Goal: Find specific page/section: Find specific page/section

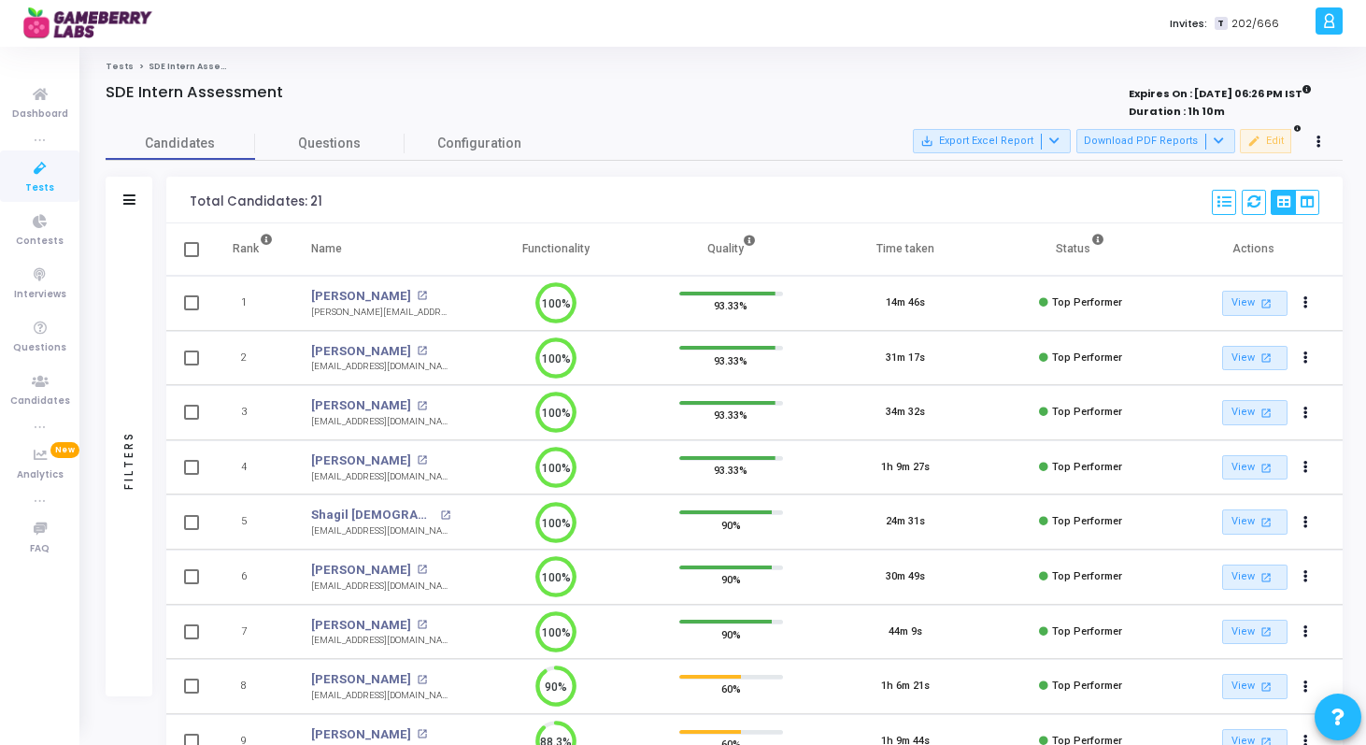
click at [46, 178] on icon at bounding box center [40, 168] width 39 height 23
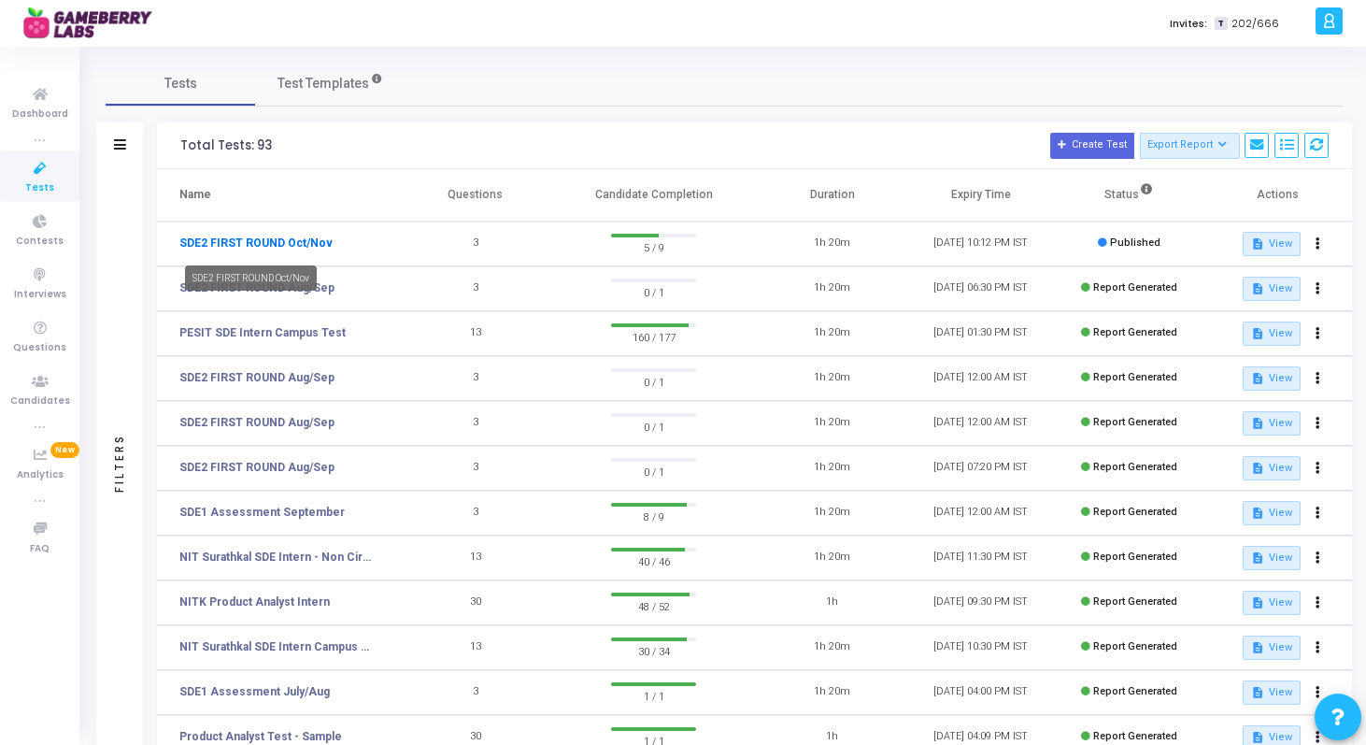
click at [295, 245] on link "SDE2 FIRST ROUND Oct/Nov" at bounding box center [255, 243] width 153 height 17
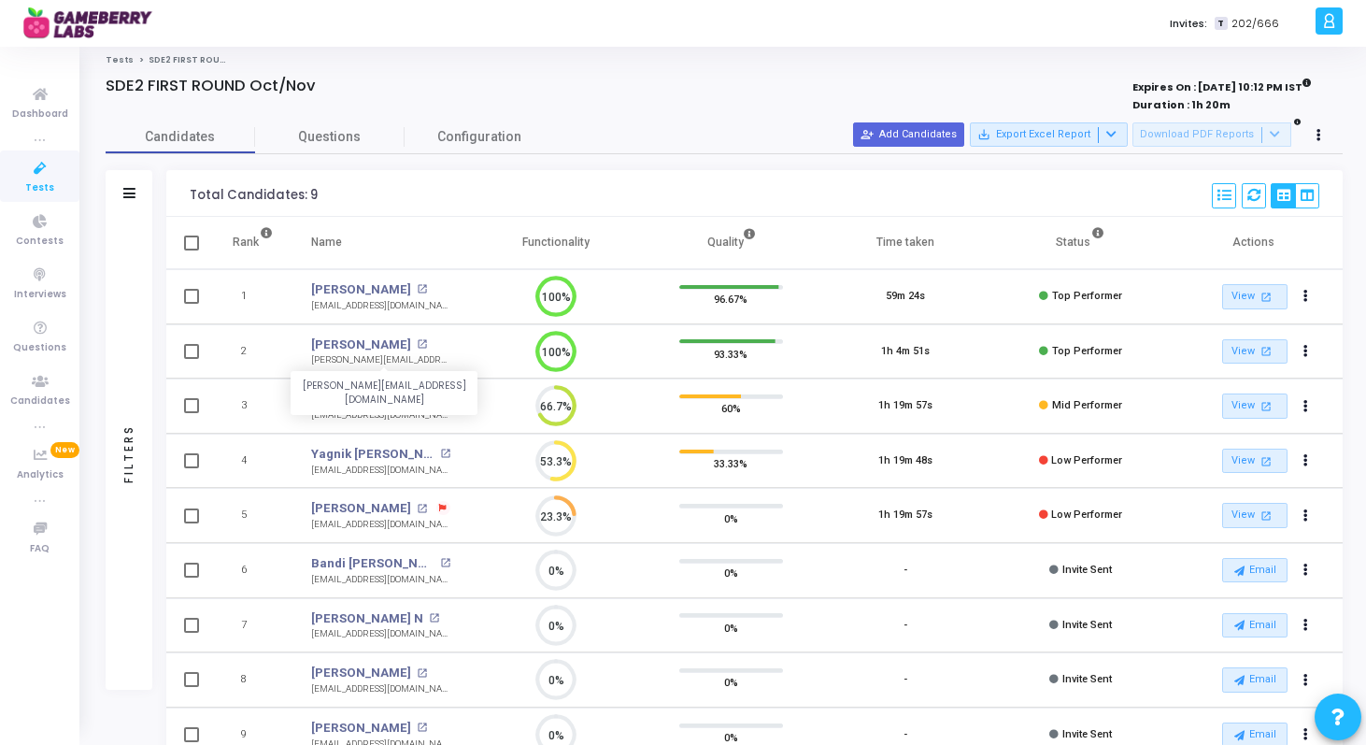
click at [388, 365] on div "[PERSON_NAME][EMAIL_ADDRESS][DOMAIN_NAME]" at bounding box center [380, 360] width 139 height 14
copy tr "[PERSON_NAME][EMAIL_ADDRESS][DOMAIN_NAME] [PERSON_NAME][DOMAIN_NAME][EMAIL_ADDR…"
click at [402, 416] on div "[EMAIL_ADDRESS][DOMAIN_NAME]" at bounding box center [380, 415] width 139 height 14
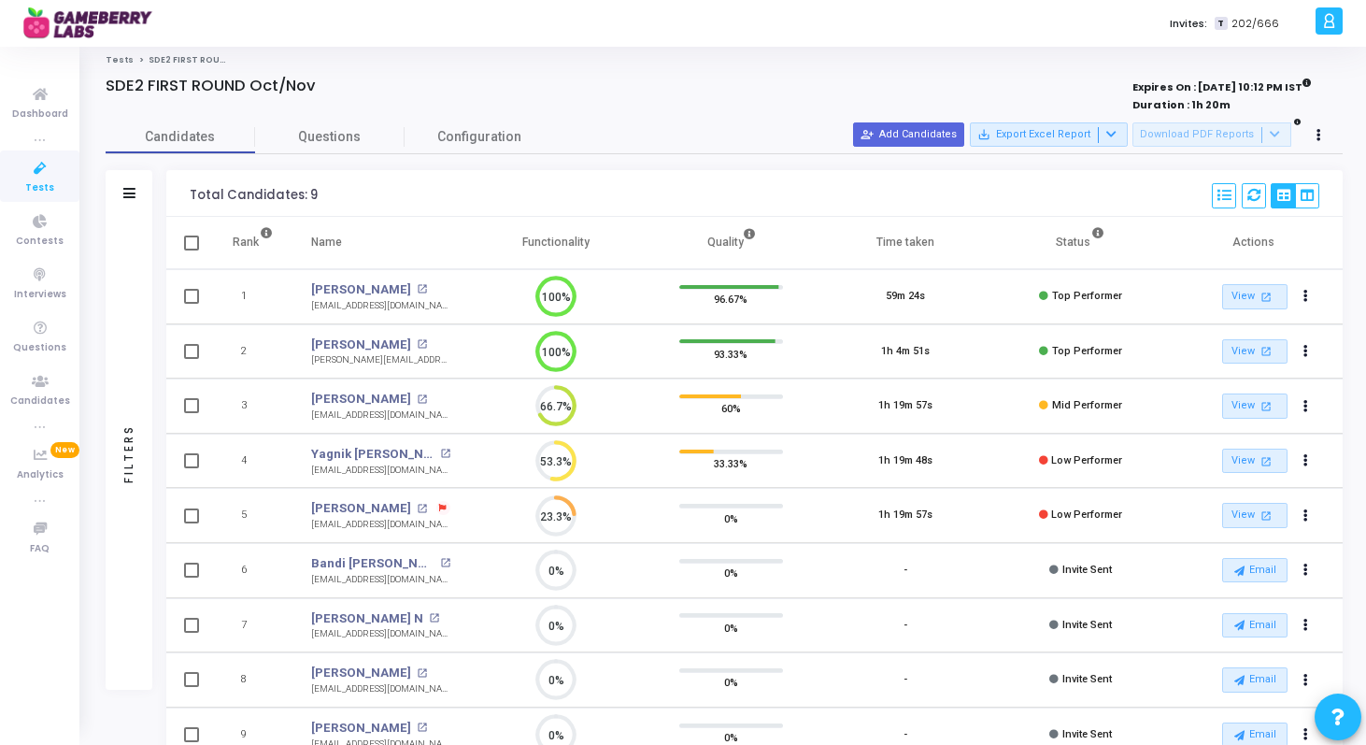
click at [402, 416] on div "[EMAIL_ADDRESS][DOMAIN_NAME]" at bounding box center [380, 415] width 139 height 14
copy tr "[EMAIL_ADDRESS][DOMAIN_NAME] 66.7%"
click at [379, 464] on div "[EMAIL_ADDRESS][DOMAIN_NAME]" at bounding box center [380, 471] width 139 height 14
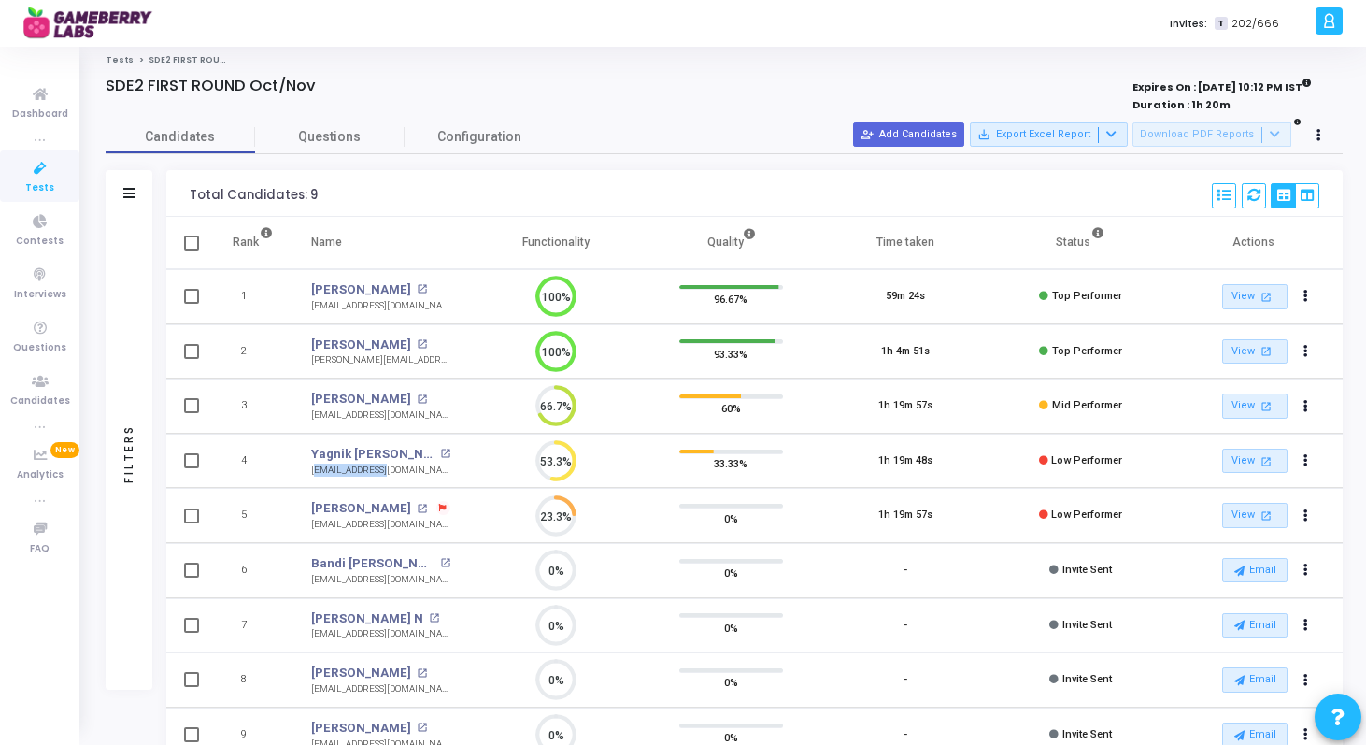
click at [379, 464] on div "[EMAIL_ADDRESS][DOMAIN_NAME]" at bounding box center [380, 471] width 139 height 14
copy tr "[EMAIL_ADDRESS][DOMAIN_NAME] 53.3%"
